Goal: Task Accomplishment & Management: Manage account settings

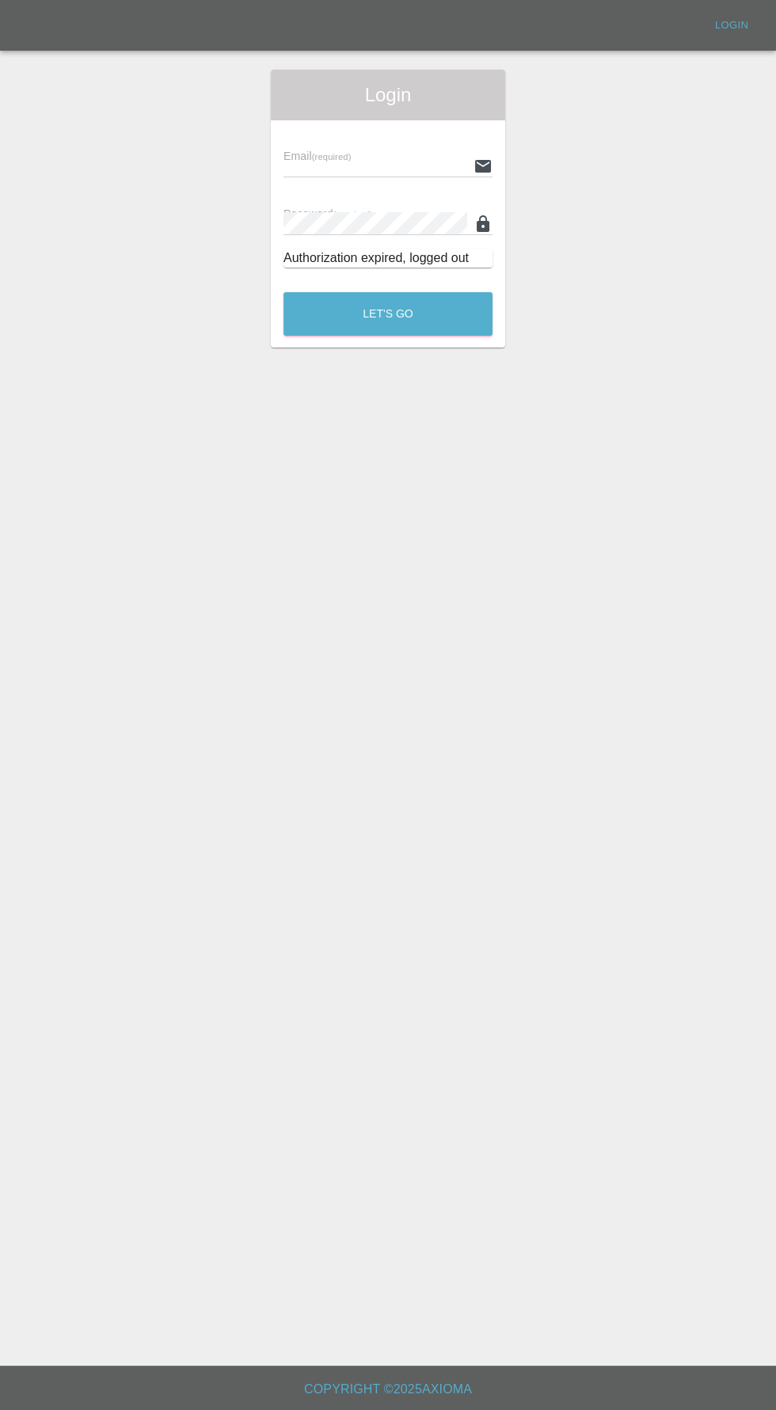
click at [386, 165] on input "text" at bounding box center [376, 165] width 184 height 23
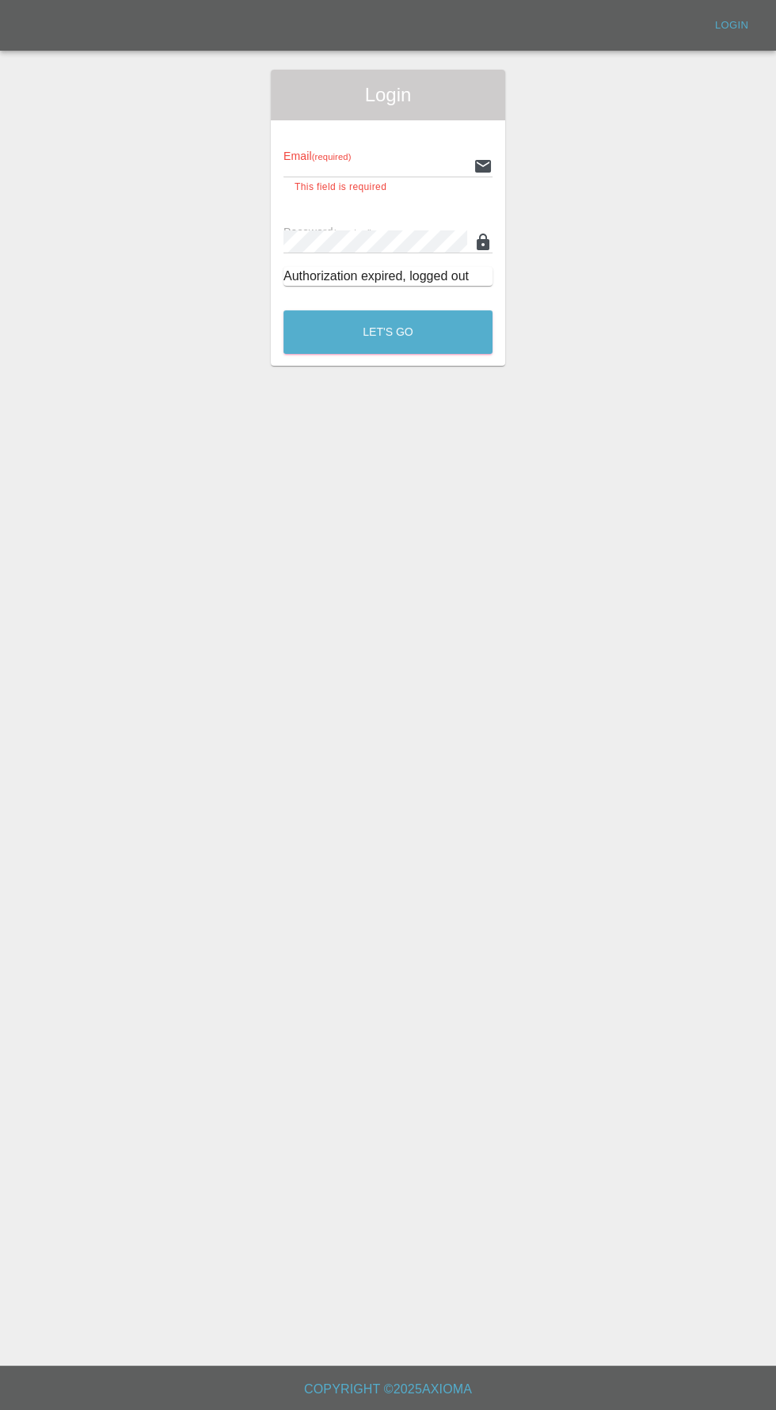
type input "[EMAIL_ADDRESS][DOMAIN_NAME]"
click at [284, 310] on button "Let's Go" at bounding box center [388, 332] width 209 height 44
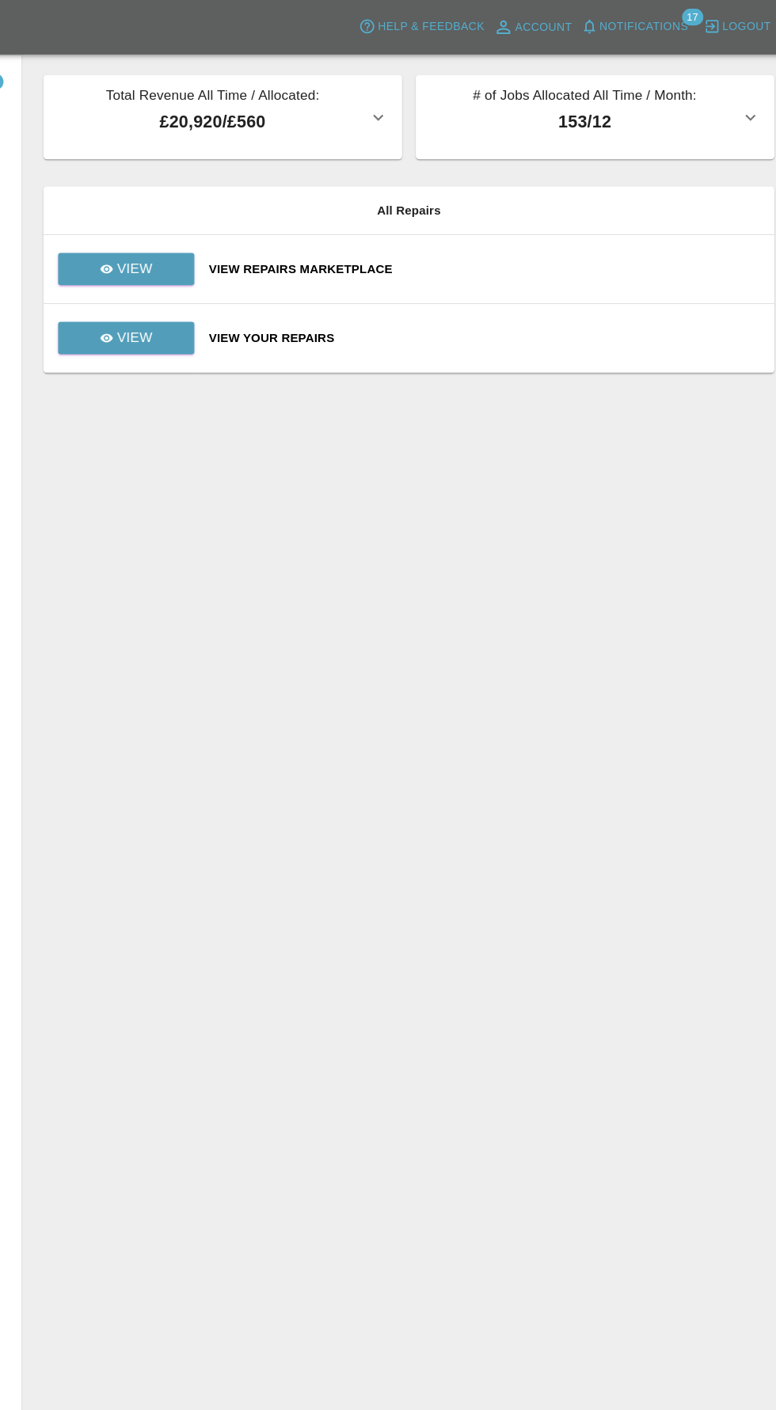
click at [665, 19] on span "Notifications" at bounding box center [635, 25] width 82 height 18
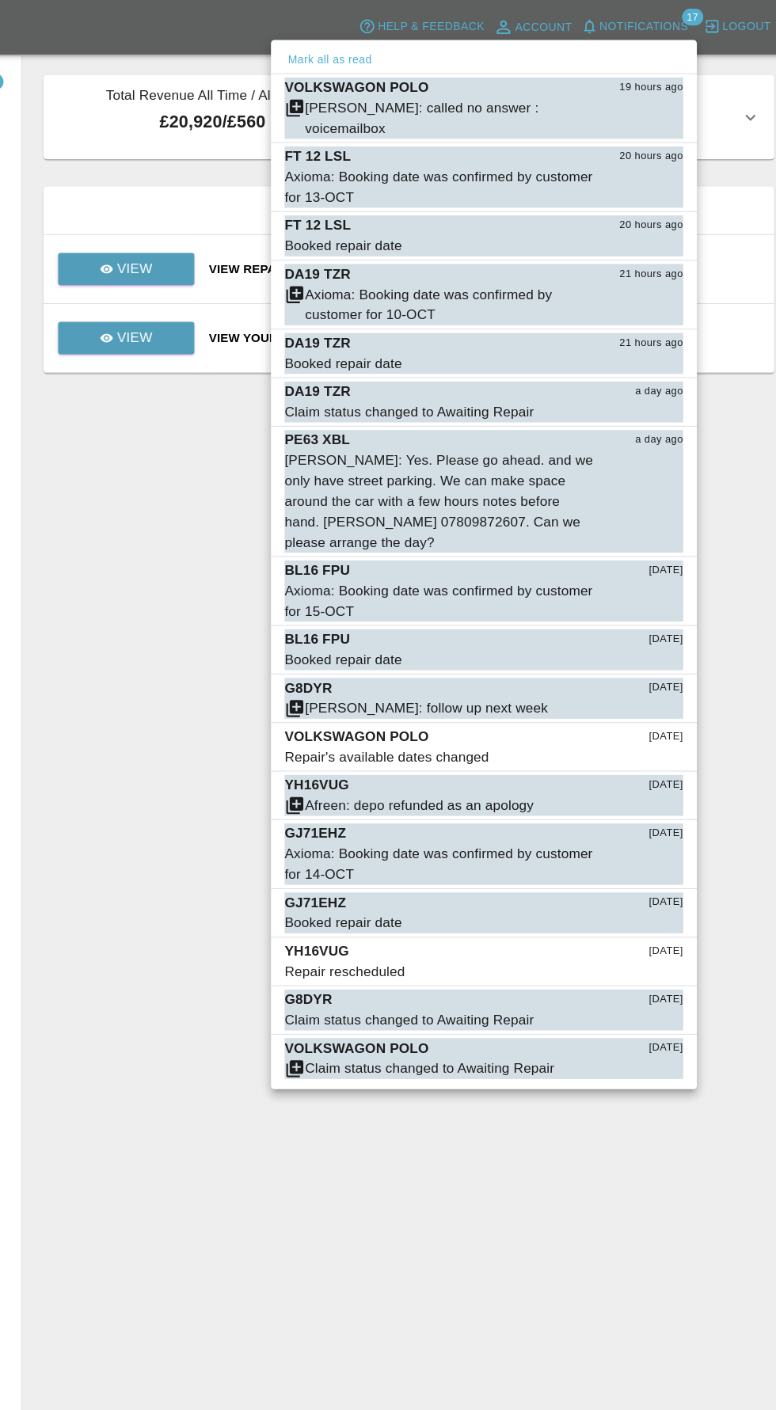
click at [200, 718] on div at bounding box center [388, 705] width 776 height 1410
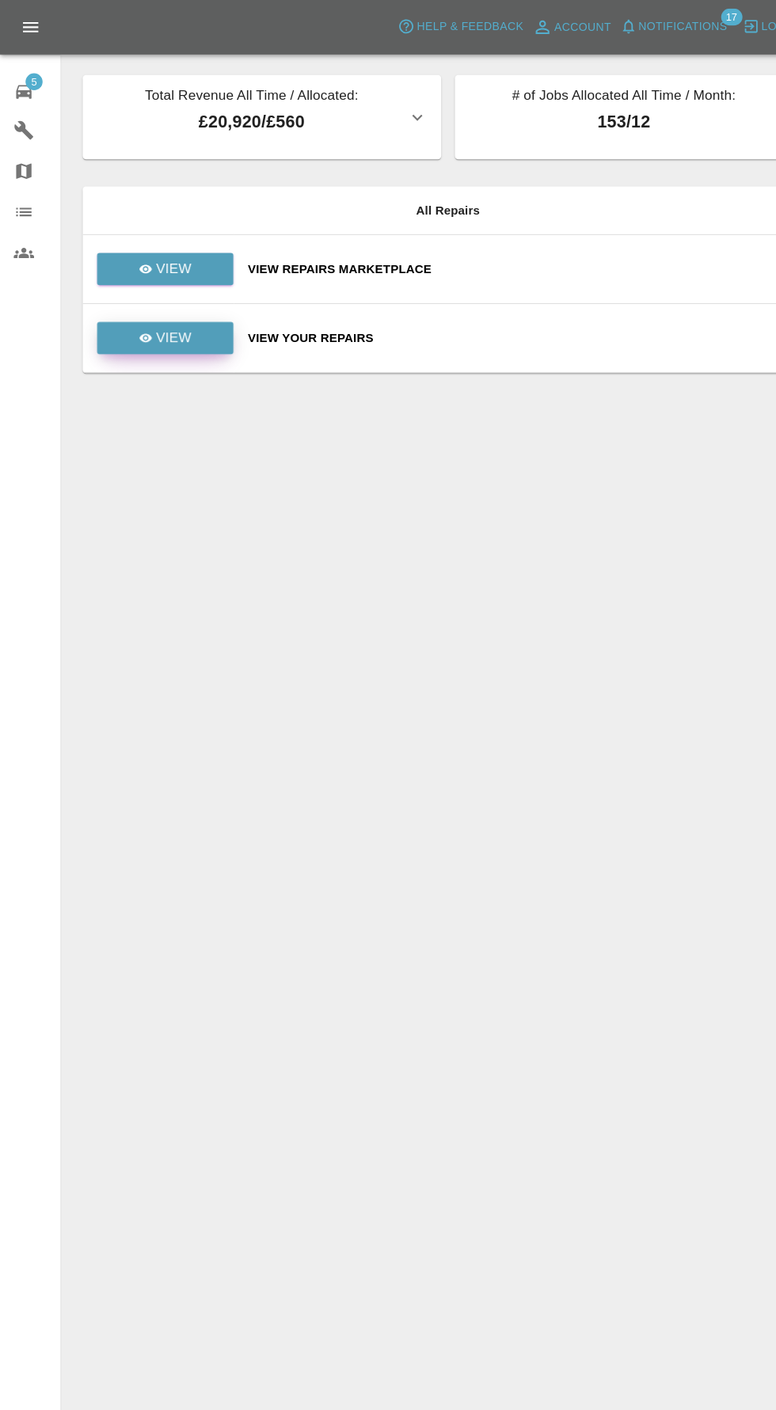
click at [186, 324] on link "View" at bounding box center [153, 314] width 127 height 30
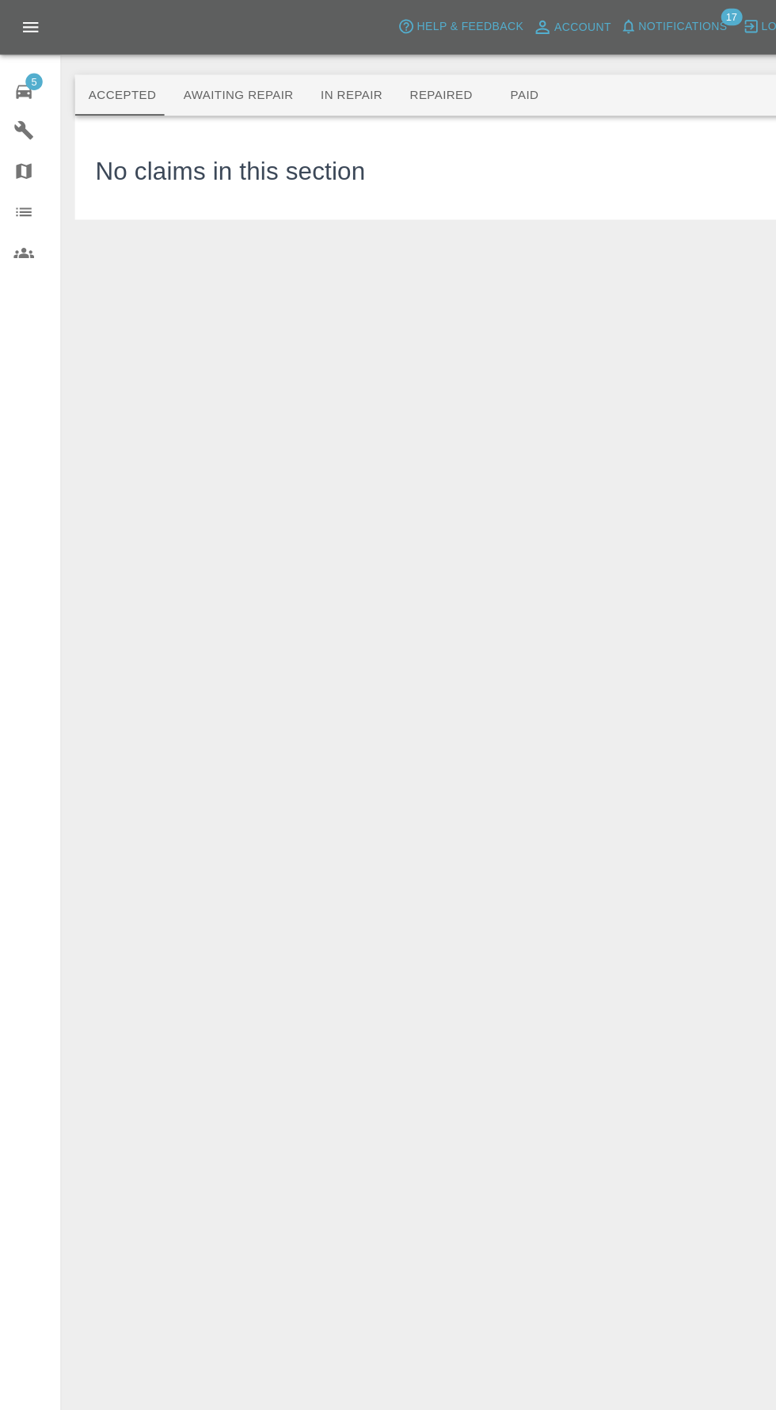
click at [386, 74] on button "Repaired" at bounding box center [410, 89] width 84 height 38
click at [481, 79] on button "Paid" at bounding box center [487, 89] width 71 height 38
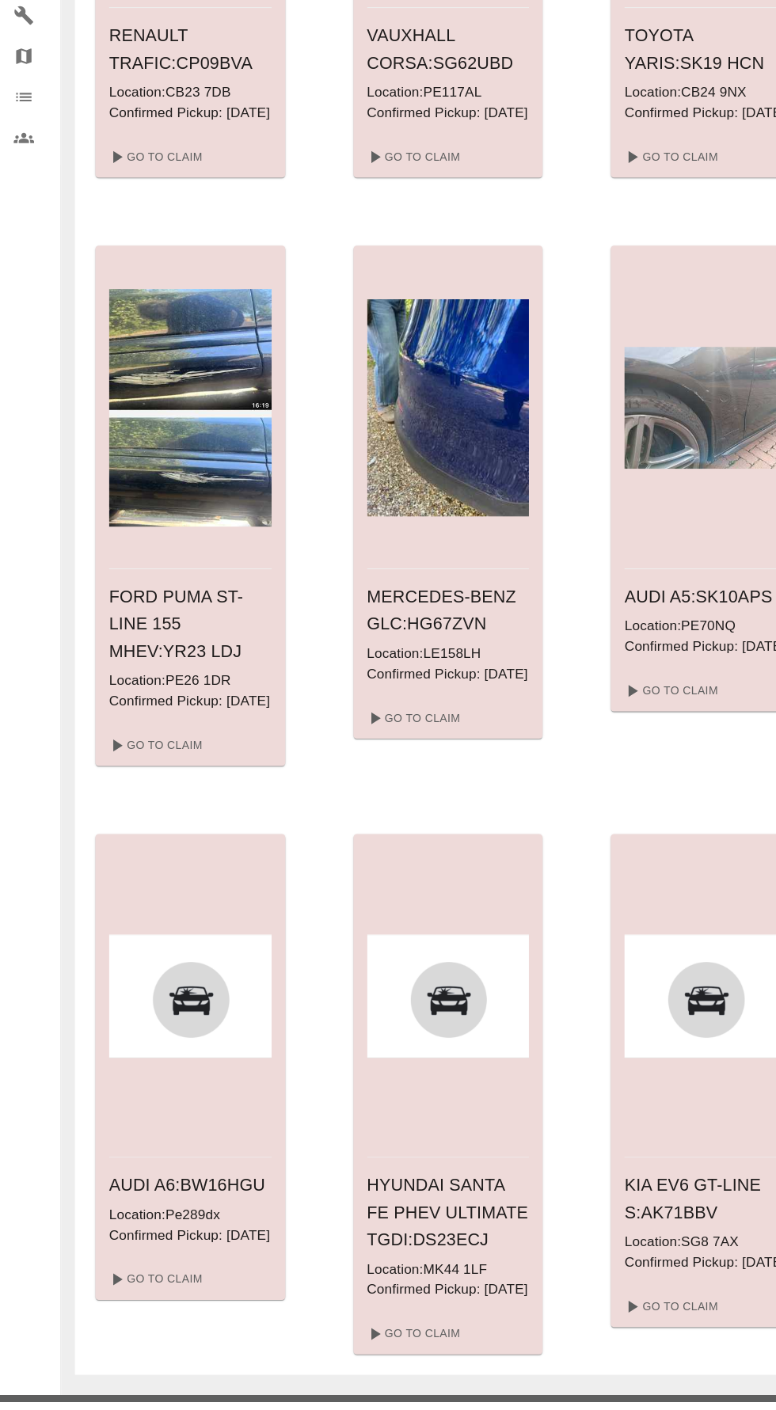
scroll to position [861, 0]
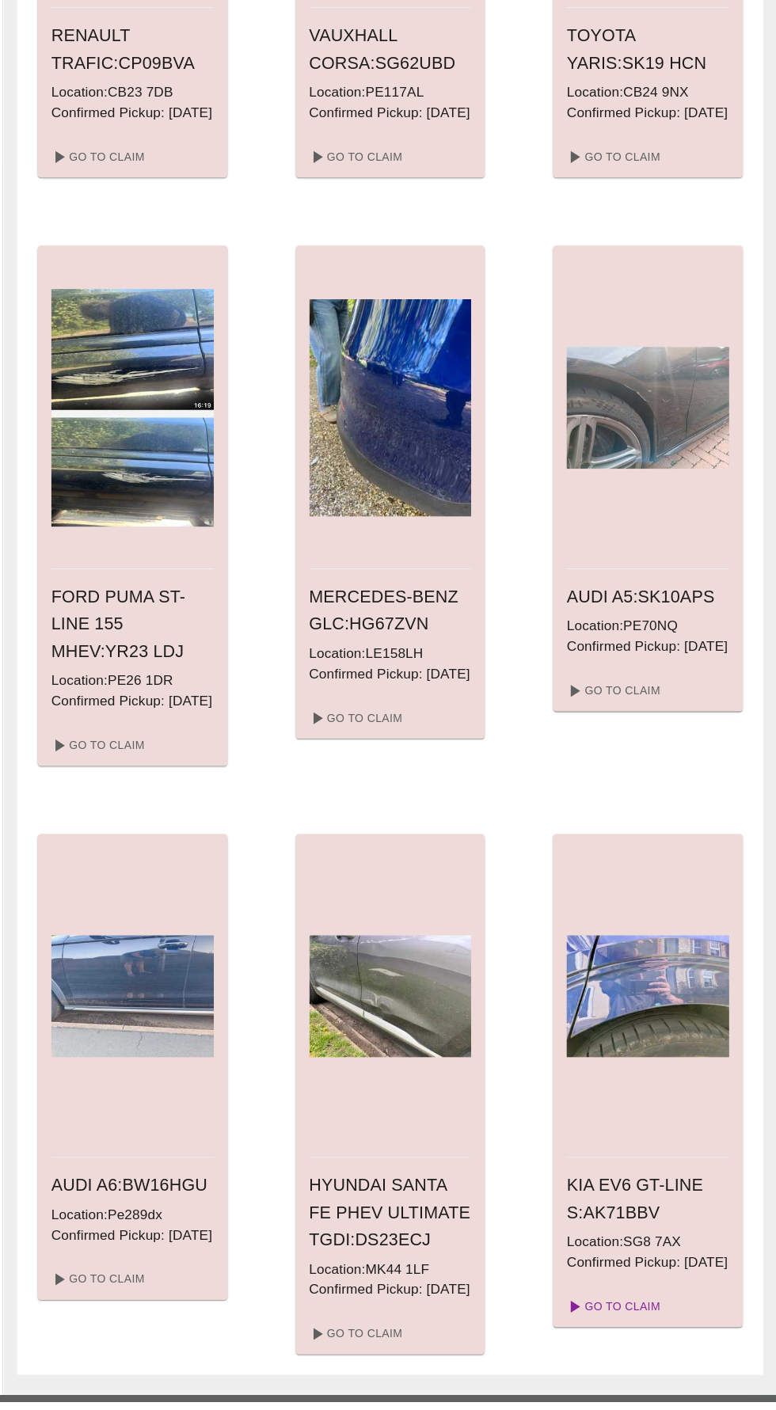
click at [619, 1334] on link "Go To Claim" at bounding box center [622, 1321] width 97 height 25
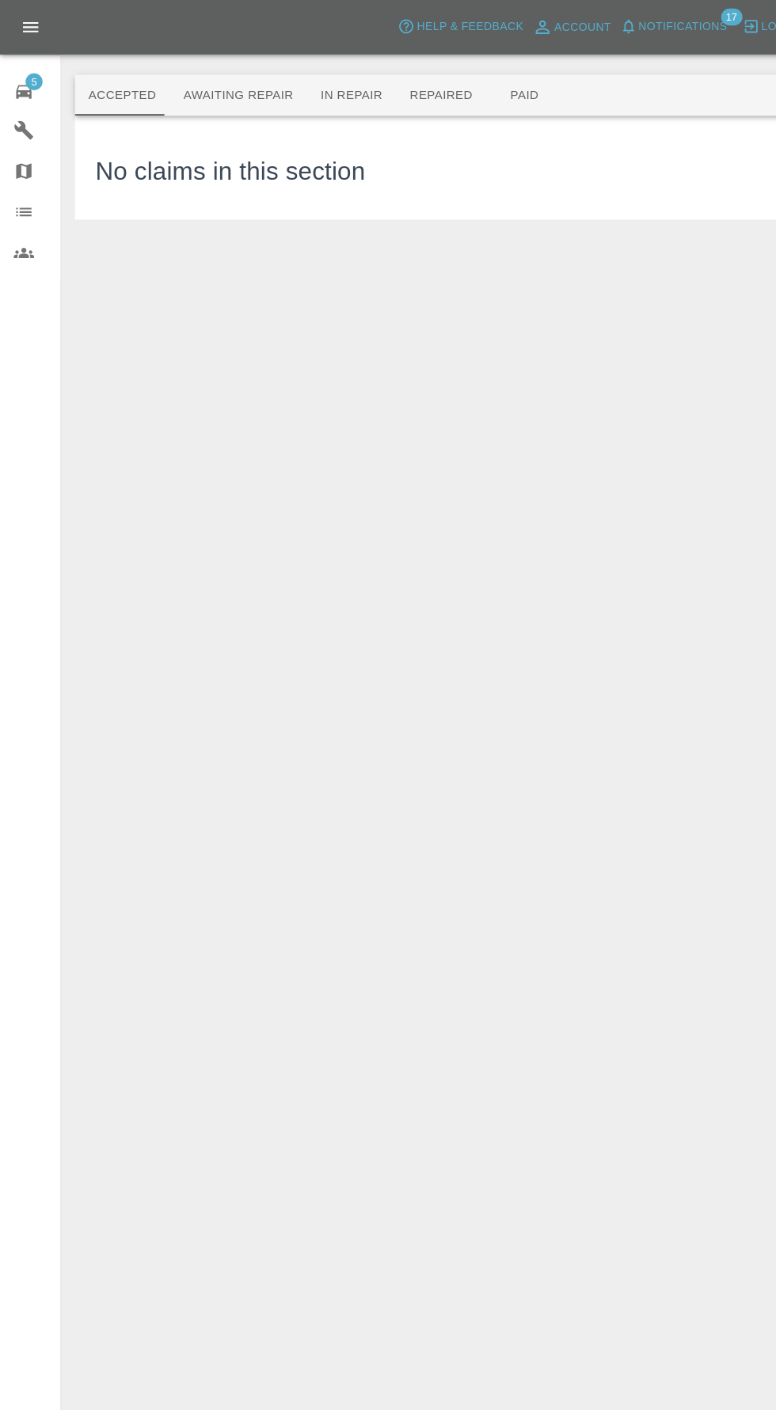
click at [31, 74] on span "5" at bounding box center [32, 76] width 16 height 16
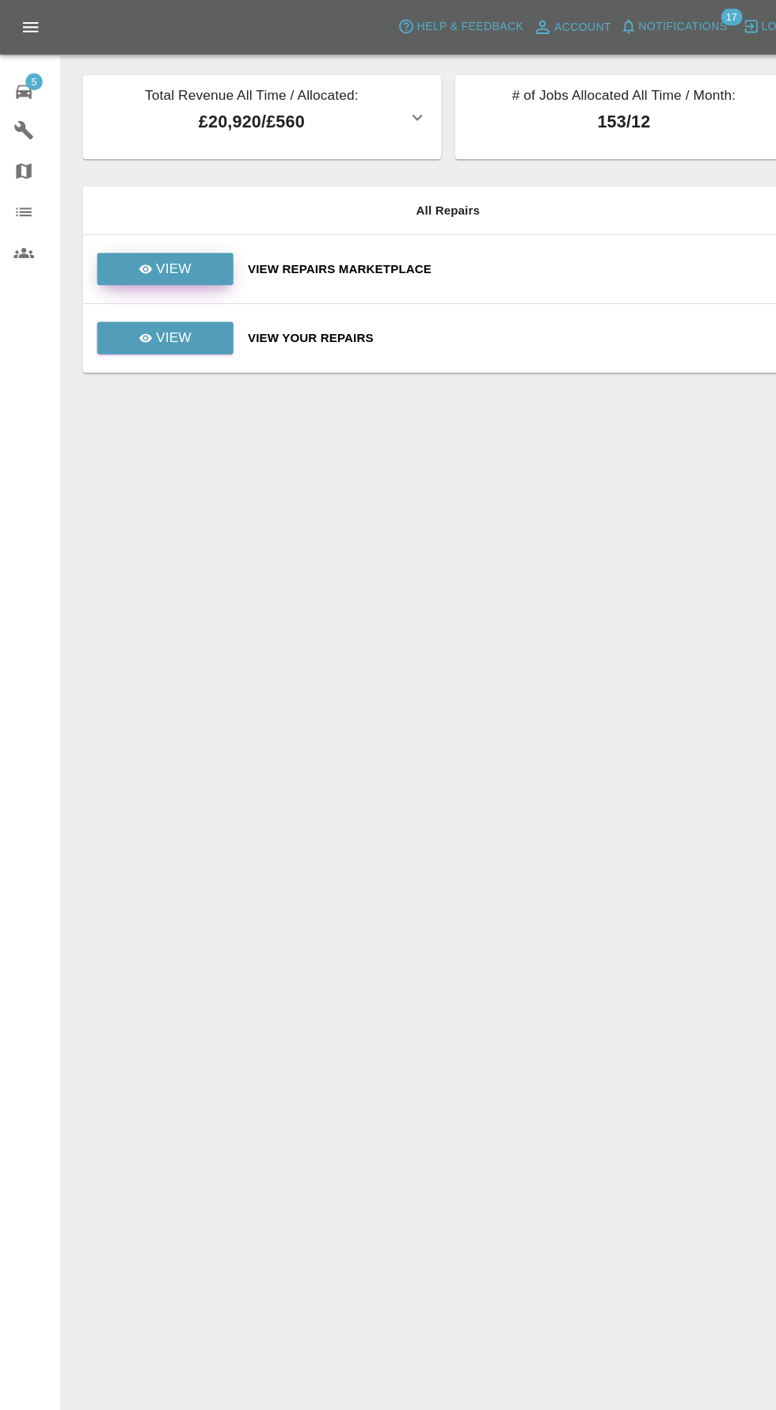
click at [161, 256] on p "View" at bounding box center [161, 250] width 33 height 19
